Goal: Navigation & Orientation: Find specific page/section

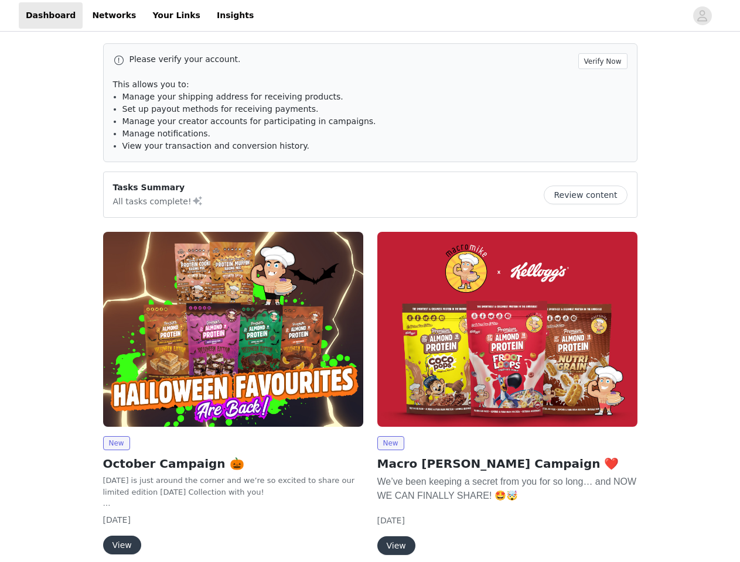
click at [370, 281] on div "New Macro [PERSON_NAME] Campaign ❤️ We’ve been keeping a secret from you for so…" at bounding box center [507, 396] width 274 height 342
click at [370, 16] on div at bounding box center [473, 15] width 425 height 26
click at [702, 16] on icon "avatar" at bounding box center [701, 15] width 11 height 19
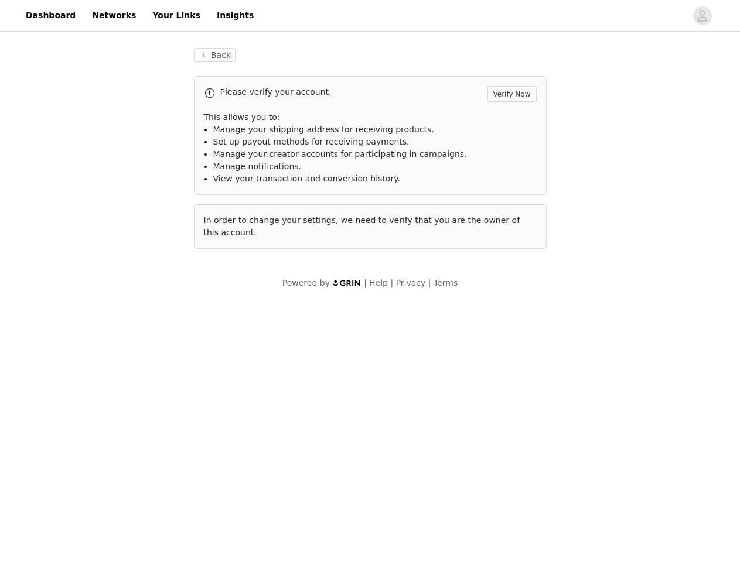
click at [604, 61] on div "Back Please verify your account. Verify Now This allows you to: Manage your shi…" at bounding box center [370, 168] width 740 height 269
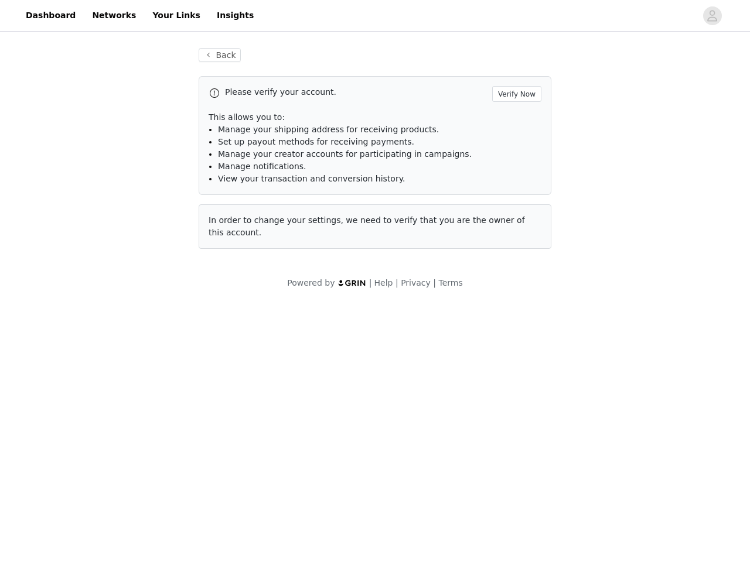
click at [590, 195] on div "Back Please verify your account. Verify Now This allows you to: Manage your shi…" at bounding box center [375, 168] width 750 height 269
click at [233, 329] on body "Dashboard Networks Your Links Insights Back Please verify your account. Verify …" at bounding box center [375, 281] width 750 height 562
click at [116, 443] on body "Dashboard Networks Your Links Insights Back Please verify your account. Verify …" at bounding box center [375, 281] width 750 height 562
click at [121, 545] on body "Dashboard Networks Your Links Insights Back Please verify your account. Verify …" at bounding box center [375, 281] width 750 height 562
click at [507, 329] on body "Dashboard Networks Your Links Insights Back Please verify your account. Verify …" at bounding box center [375, 281] width 750 height 562
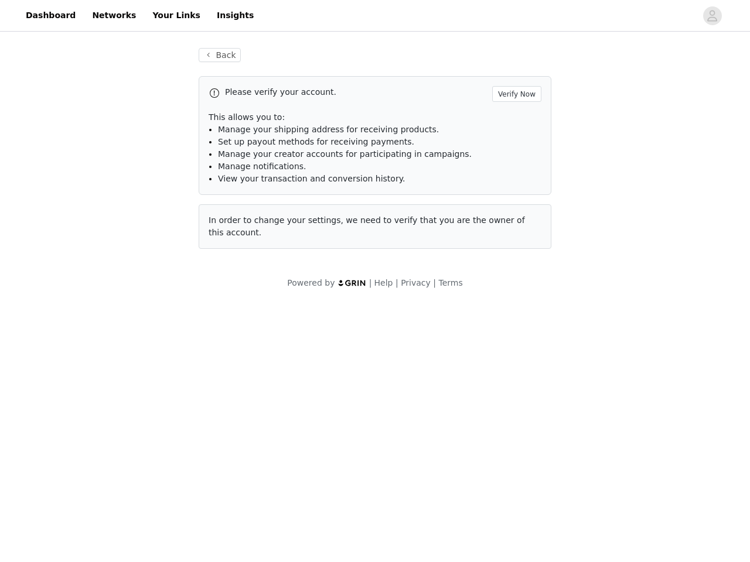
click at [390, 443] on body "Dashboard Networks Your Links Insights Back Please verify your account. Verify …" at bounding box center [375, 281] width 750 height 562
